Goal: Task Accomplishment & Management: Complete application form

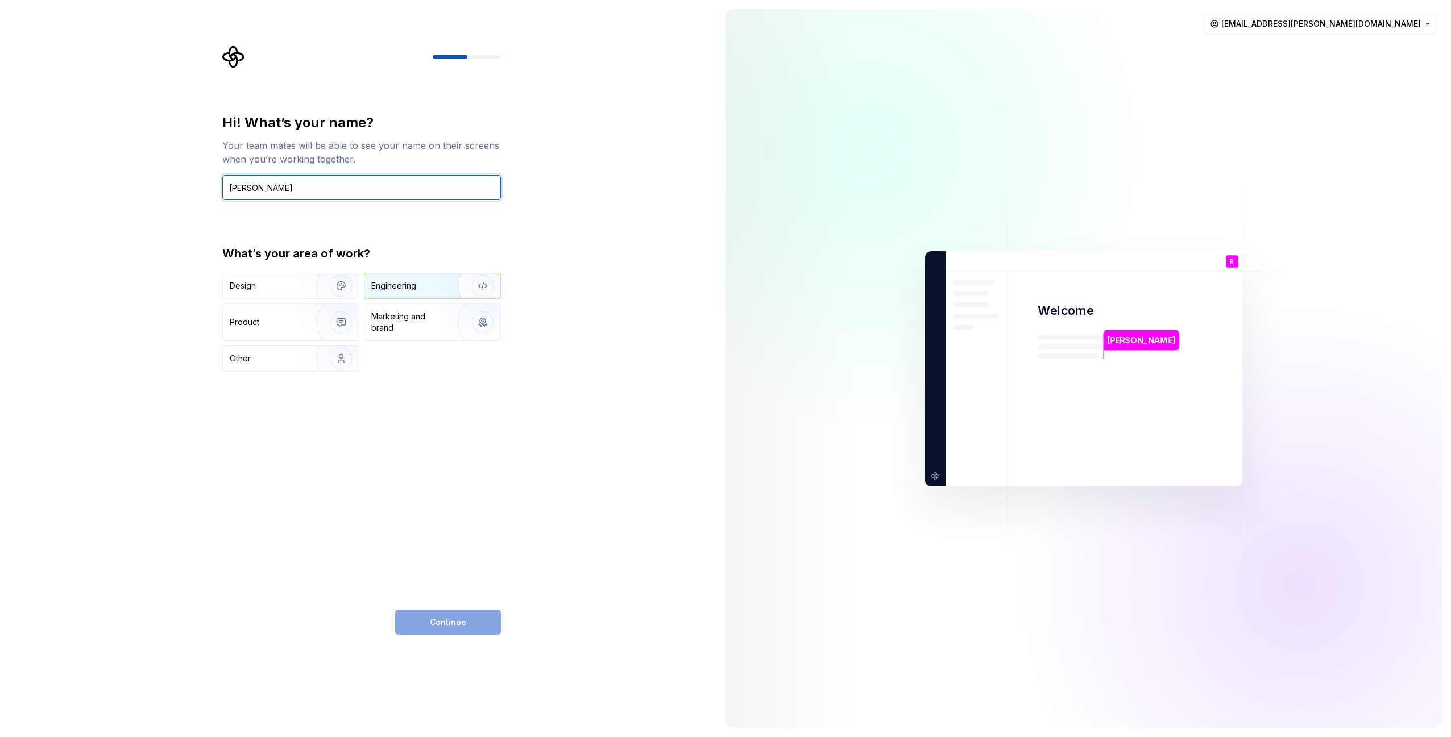
type input "[PERSON_NAME]"
click at [399, 286] on div "Engineering" at bounding box center [393, 285] width 45 height 11
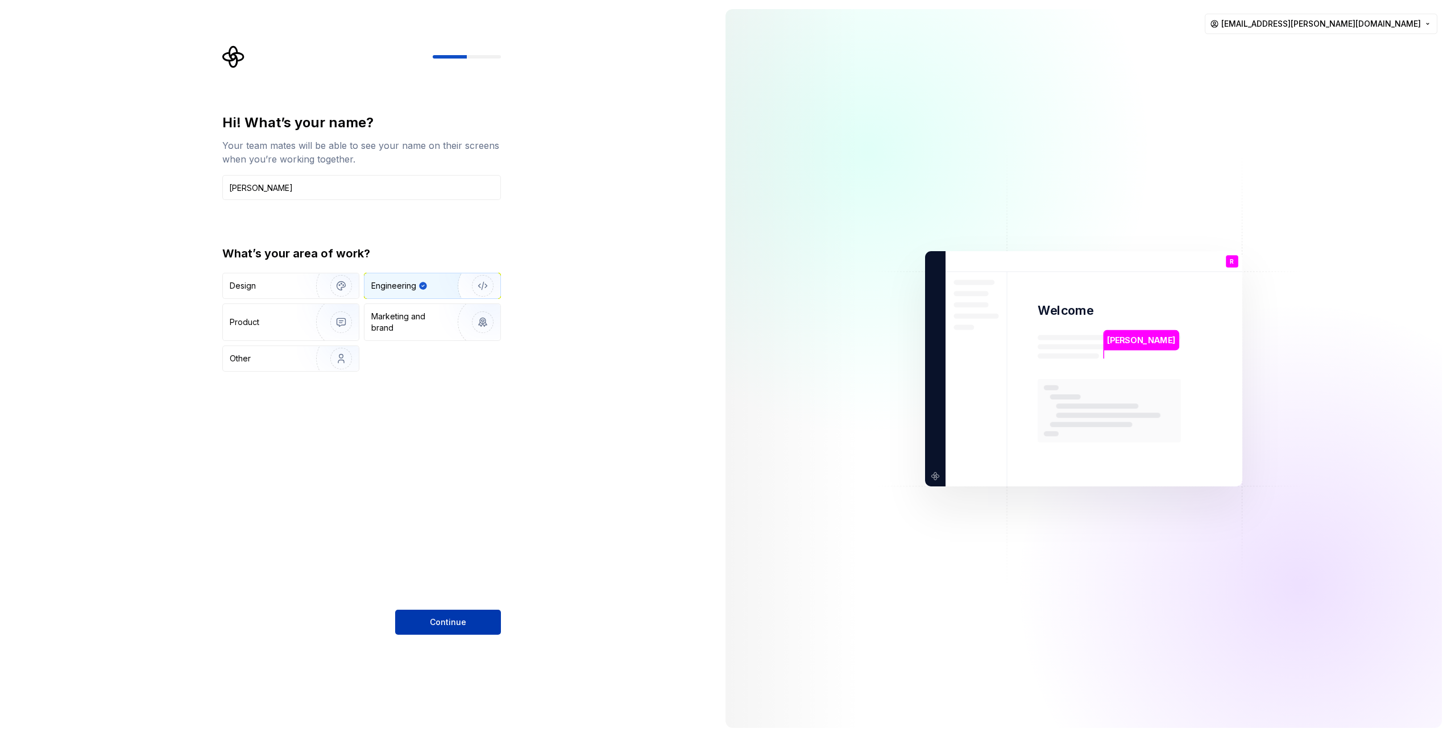
click at [467, 619] on button "Continue" at bounding box center [448, 622] width 106 height 25
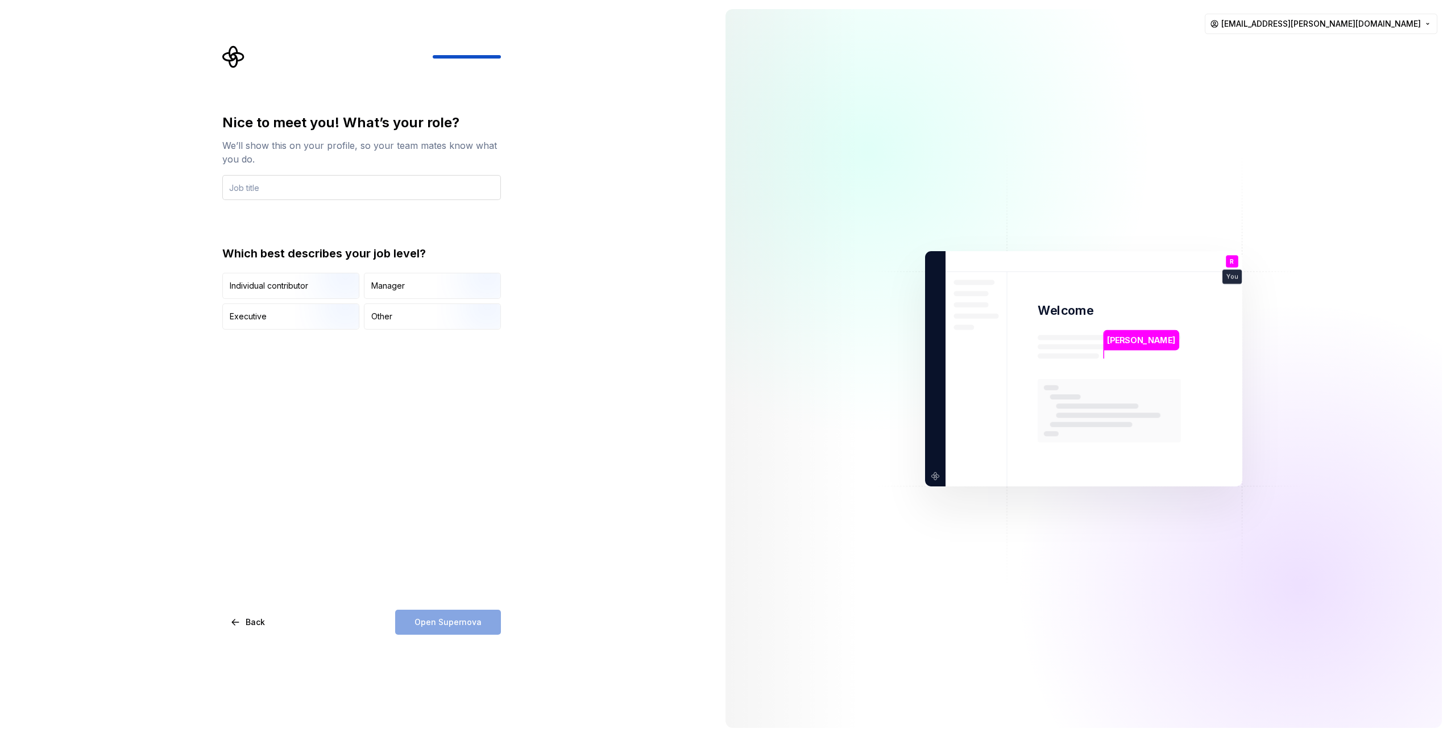
type input "A"
type input "Architecture Sr. Advisor"
click at [575, 227] on div "Nice to meet you! What’s your role? We’ll show this on your profile, so your te…" at bounding box center [358, 368] width 716 height 737
click at [422, 286] on div "Manager" at bounding box center [432, 285] width 136 height 25
click at [466, 623] on span "Open Supernova" at bounding box center [447, 622] width 67 height 11
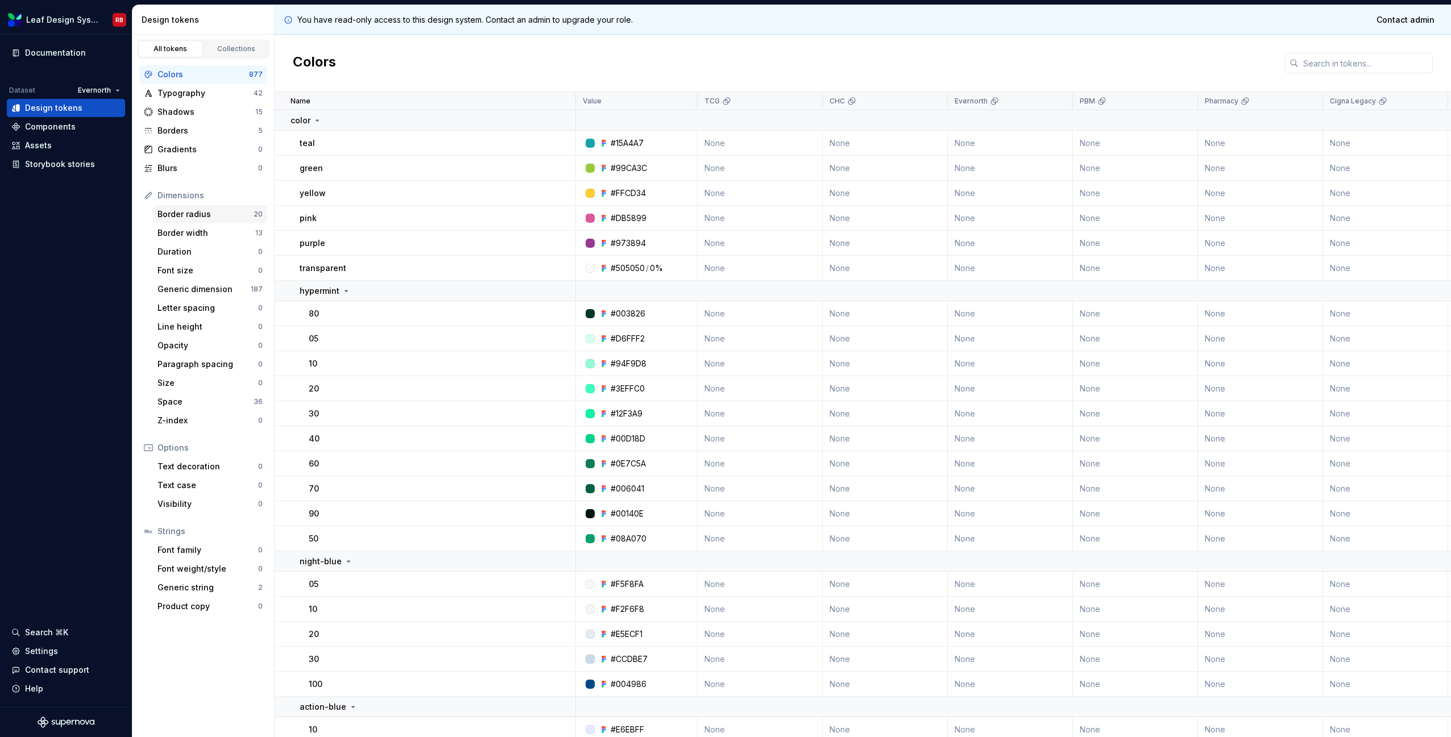
click at [190, 219] on div "Border radius" at bounding box center [205, 214] width 96 height 11
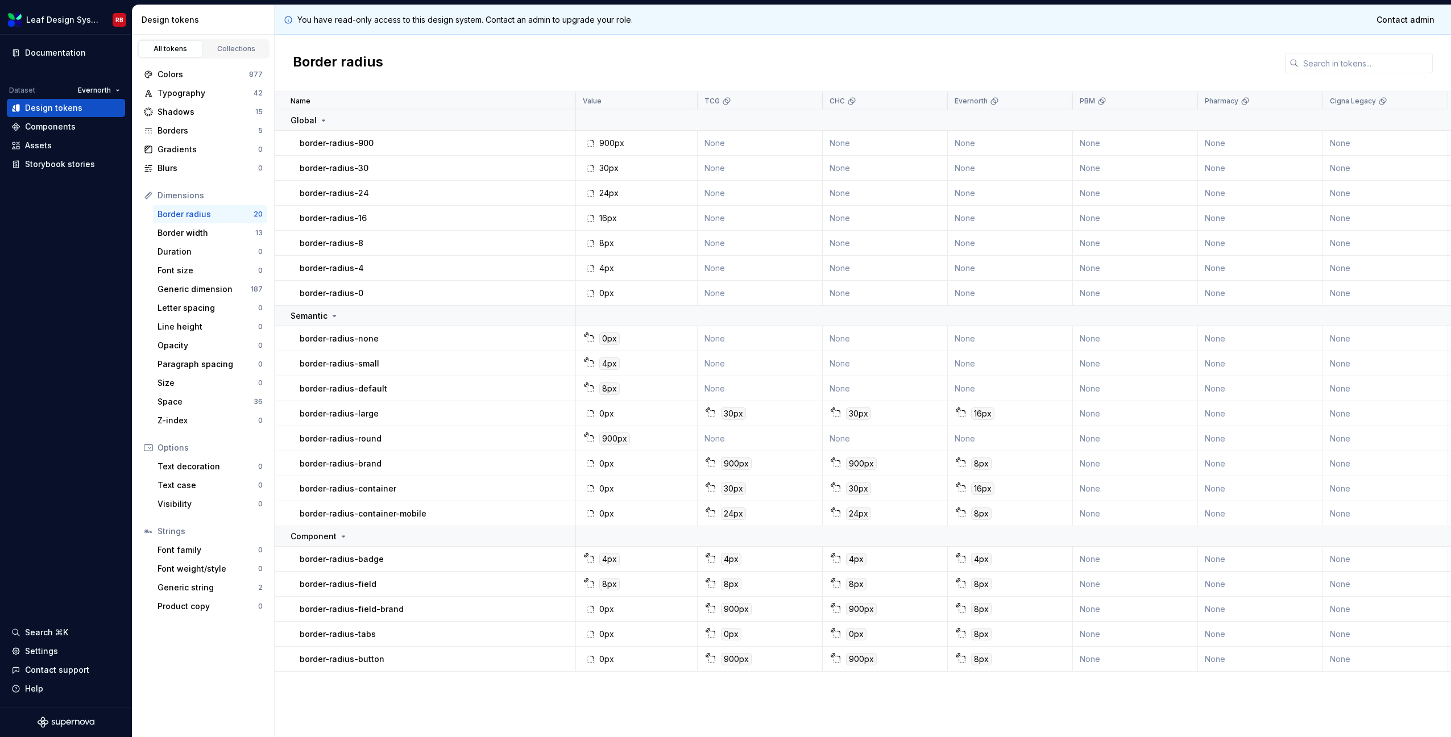
click at [191, 214] on div "Border radius" at bounding box center [205, 214] width 96 height 11
click at [181, 93] on div "Typography" at bounding box center [205, 93] width 96 height 11
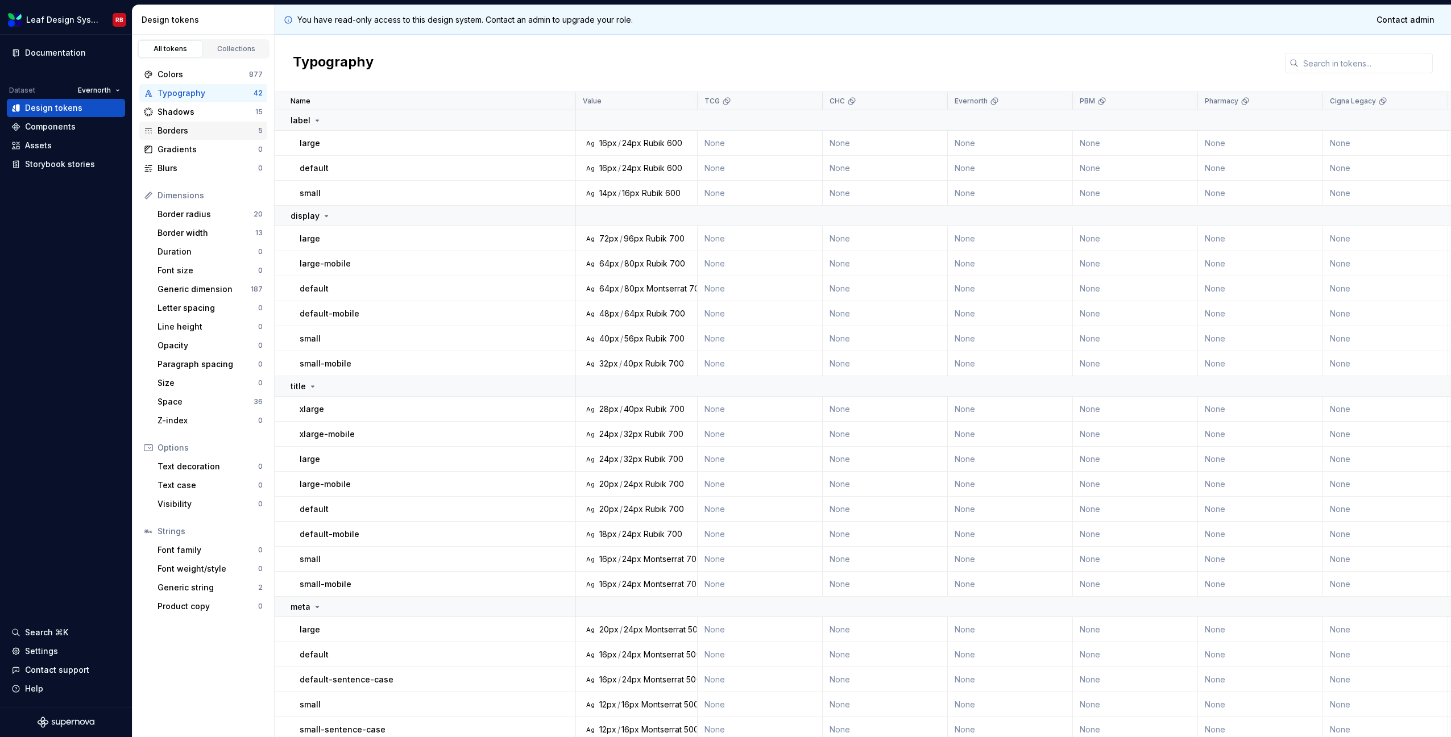
click at [177, 124] on div "Borders 5" at bounding box center [203, 131] width 128 height 18
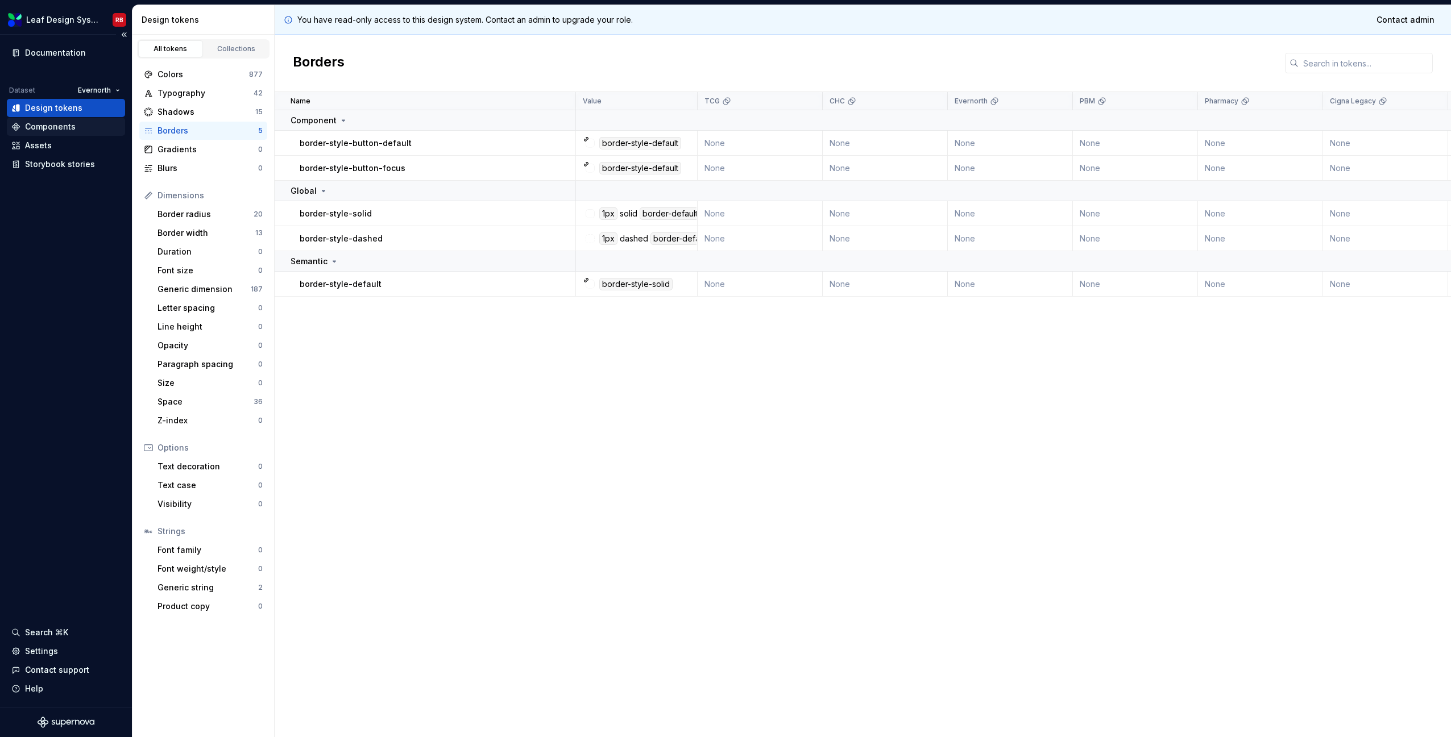
click at [59, 134] on div "Components" at bounding box center [66, 127] width 118 height 18
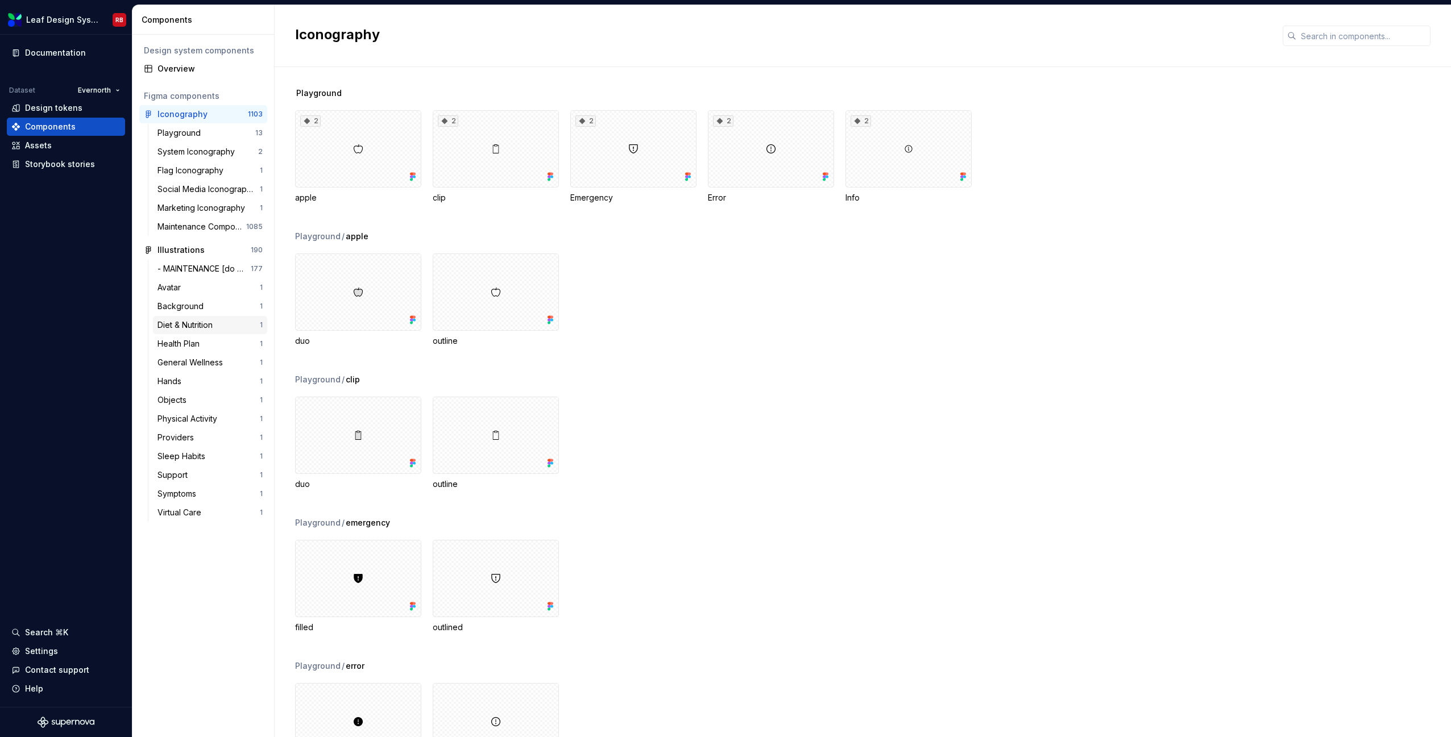
click at [181, 324] on div "Diet & Nutrition" at bounding box center [187, 325] width 60 height 11
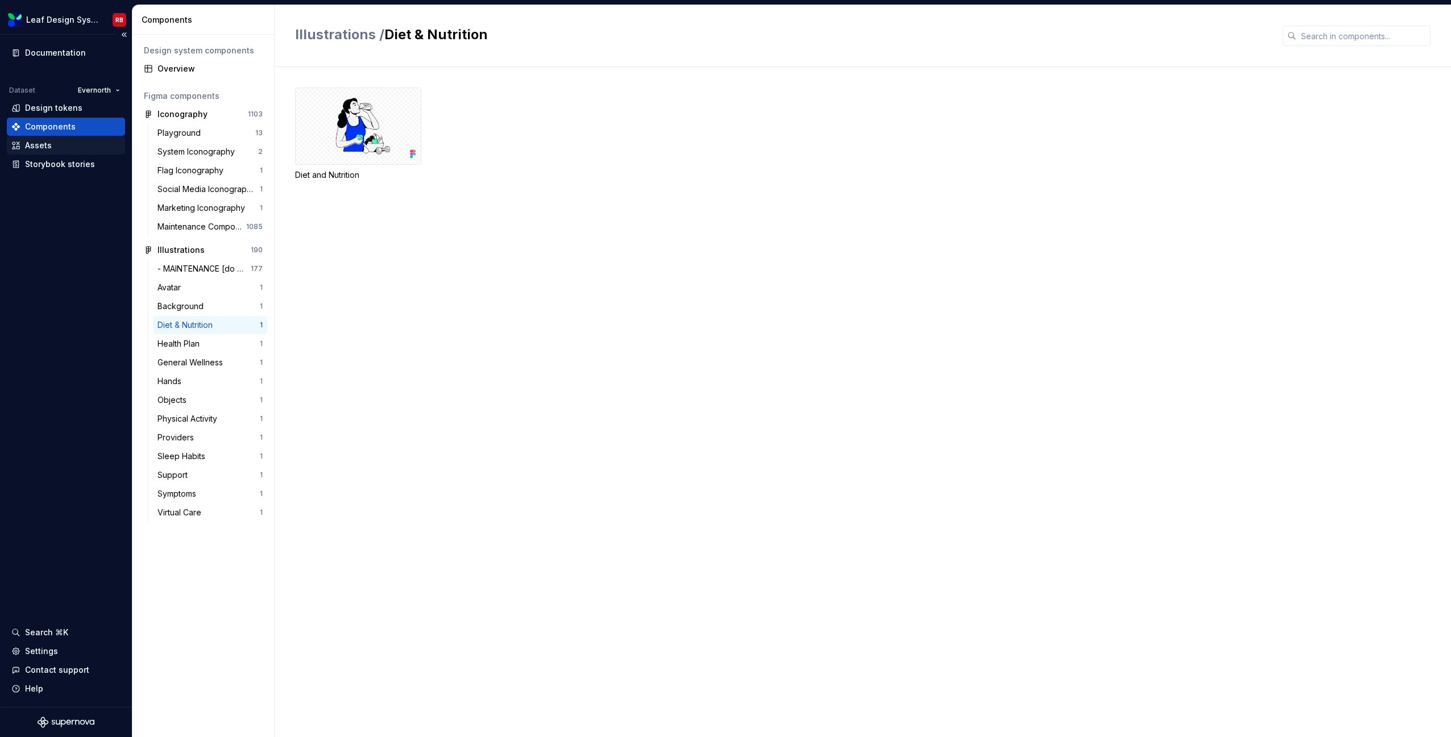
click at [66, 143] on div "Assets" at bounding box center [65, 145] width 109 height 11
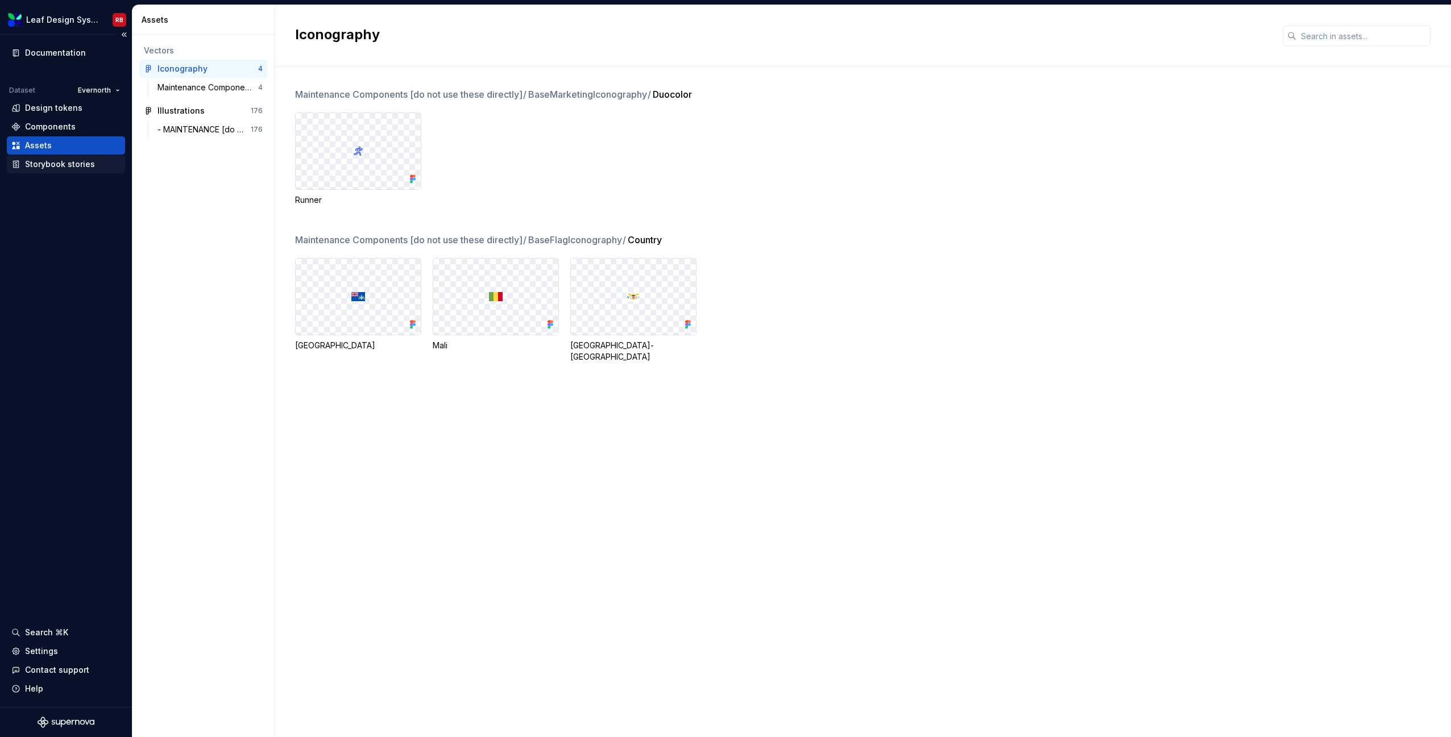
click at [82, 167] on div "Storybook stories" at bounding box center [60, 164] width 70 height 11
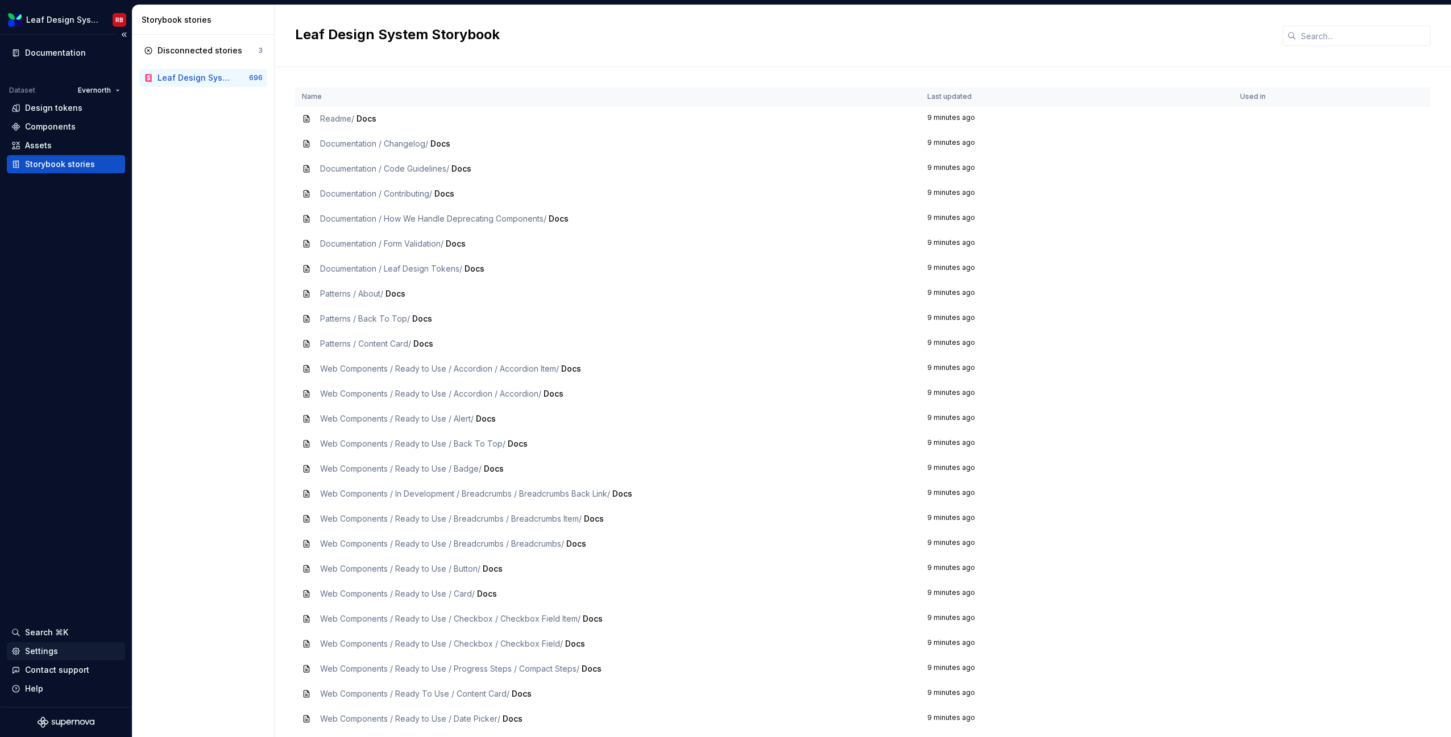
click at [40, 653] on div "Settings" at bounding box center [41, 651] width 33 height 11
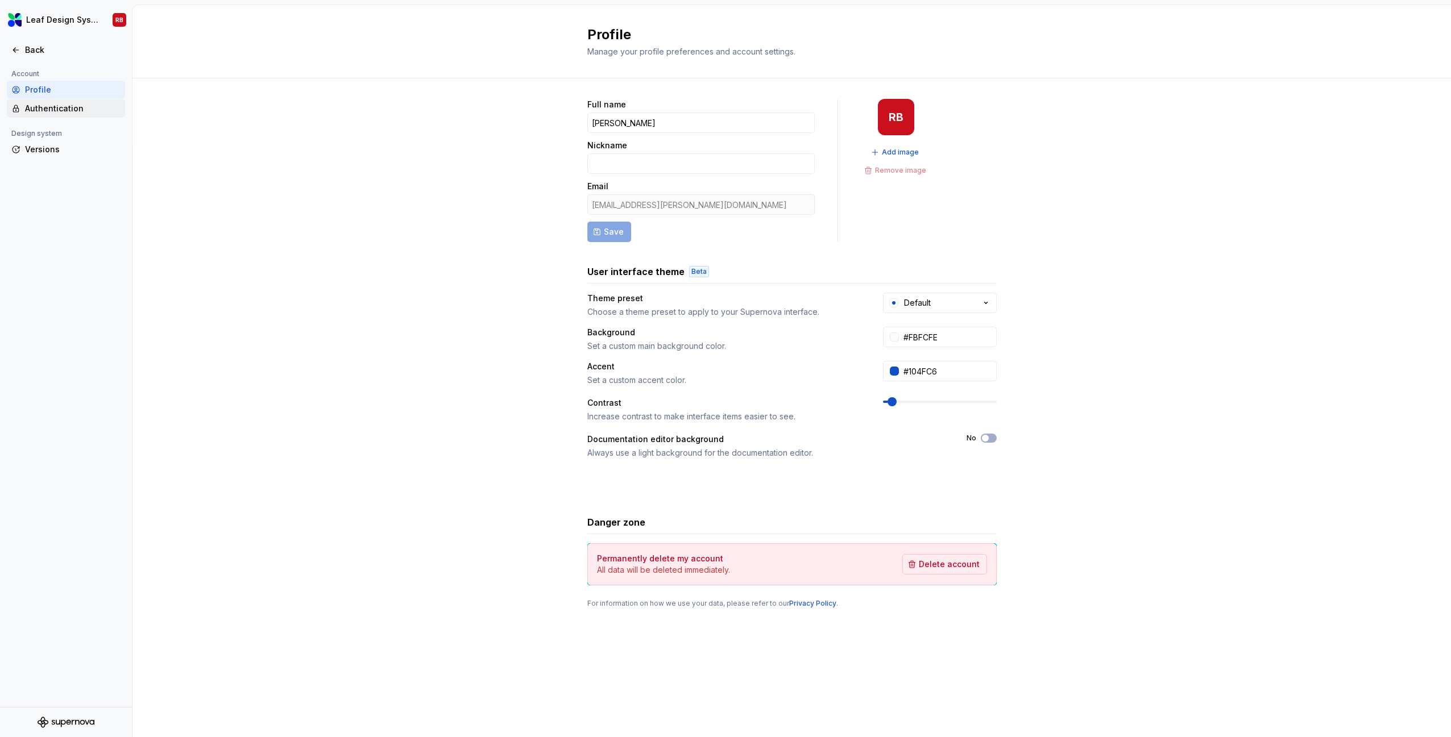
click at [75, 106] on div "Authentication" at bounding box center [73, 108] width 96 height 11
